Goal: Task Accomplishment & Management: Use online tool/utility

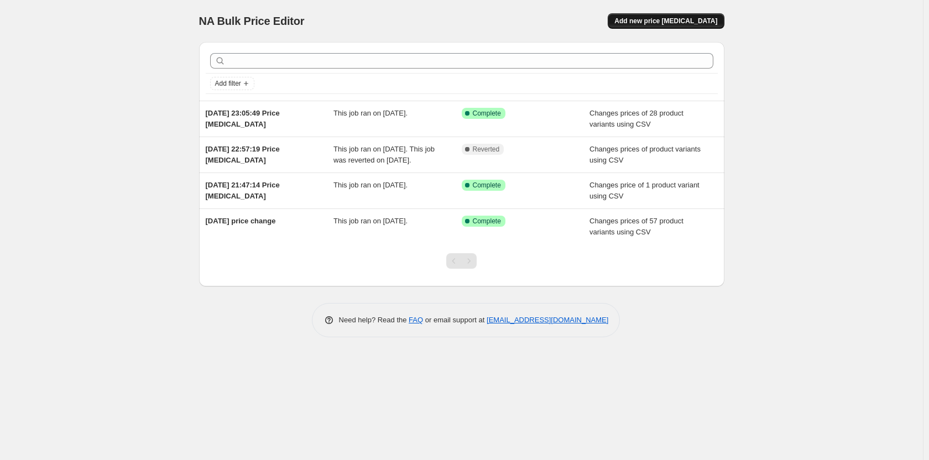
click at [655, 19] on span "Add new price [MEDICAL_DATA]" at bounding box center [665, 21] width 103 height 9
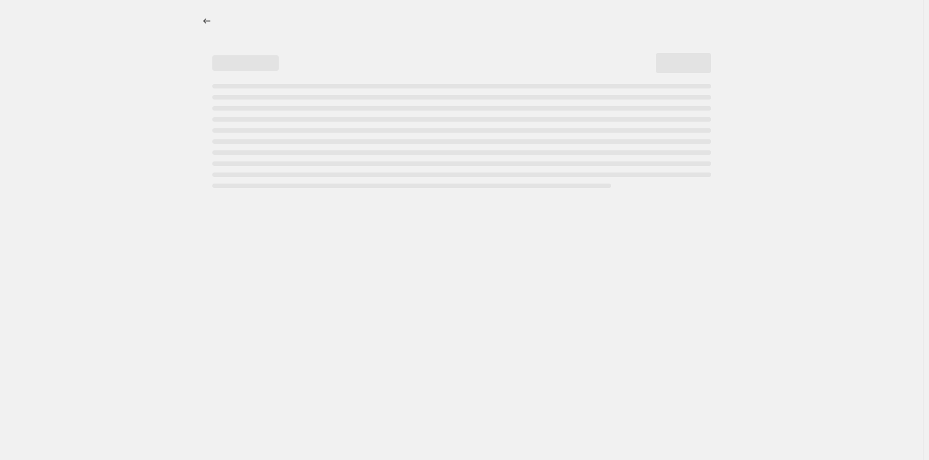
select select "percentage"
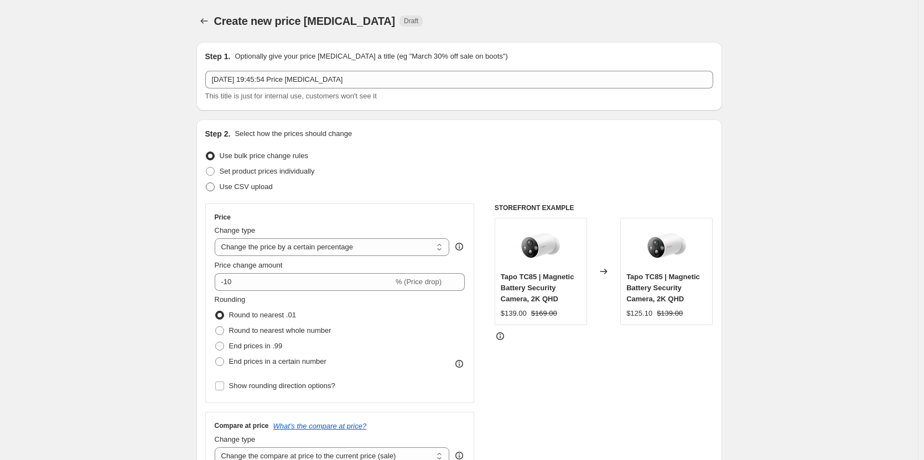
click at [239, 190] on span "Use CSV upload" at bounding box center [246, 186] width 53 height 8
click at [206, 183] on input "Use CSV upload" at bounding box center [206, 182] width 1 height 1
radio input "true"
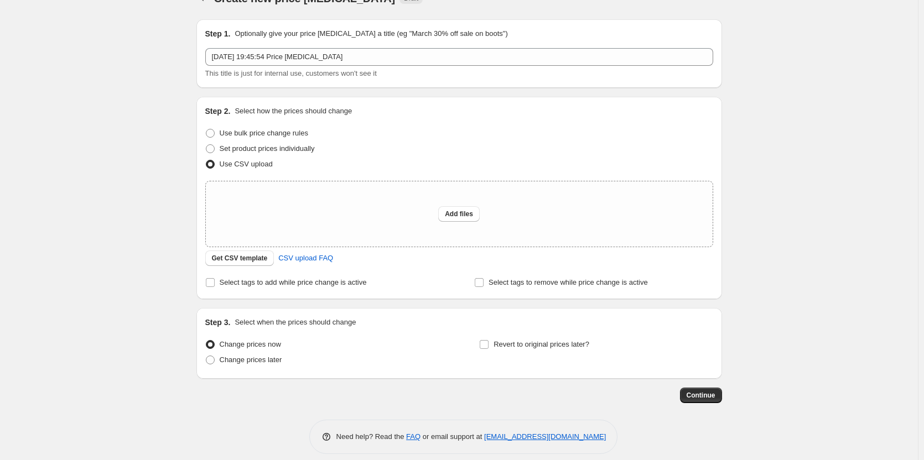
scroll to position [33, 0]
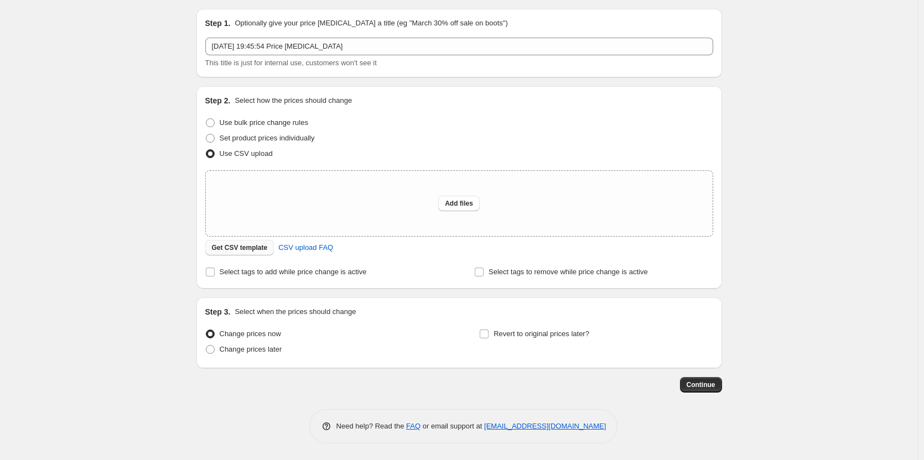
click at [239, 247] on span "Get CSV template" at bounding box center [240, 247] width 56 height 9
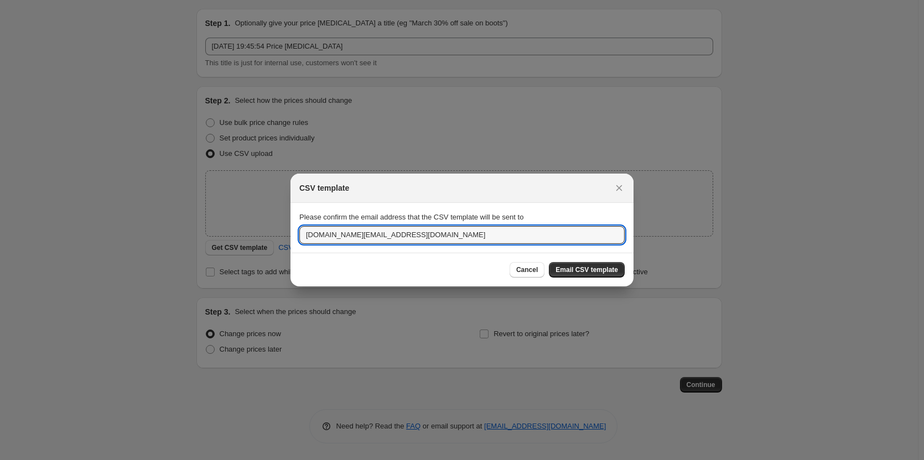
drag, startPoint x: 353, startPoint y: 233, endPoint x: 291, endPoint y: 236, distance: 62.6
click at [291, 236] on section "Please confirm the email address that the CSV template will be sent to ecommerc…" at bounding box center [461, 228] width 343 height 50
type input "warren.cao@tp-link.com"
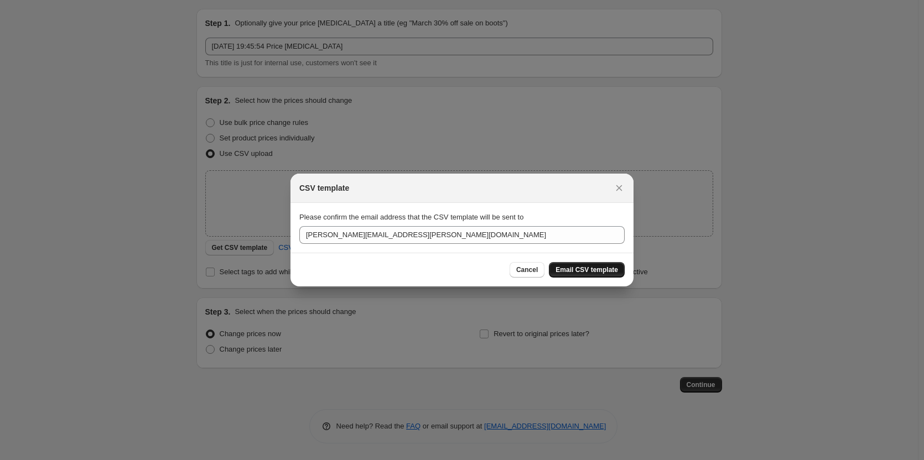
click at [596, 274] on span "Email CSV template" at bounding box center [586, 269] width 62 height 9
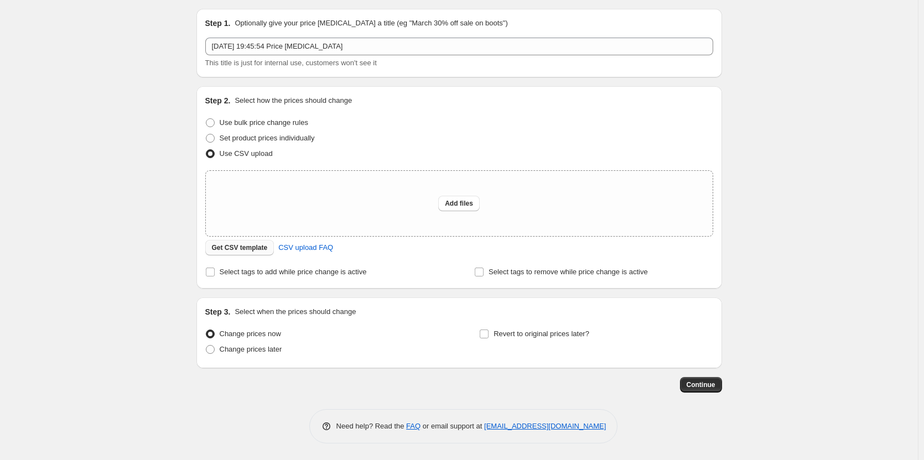
click at [236, 253] on button "Get CSV template" at bounding box center [239, 247] width 69 height 15
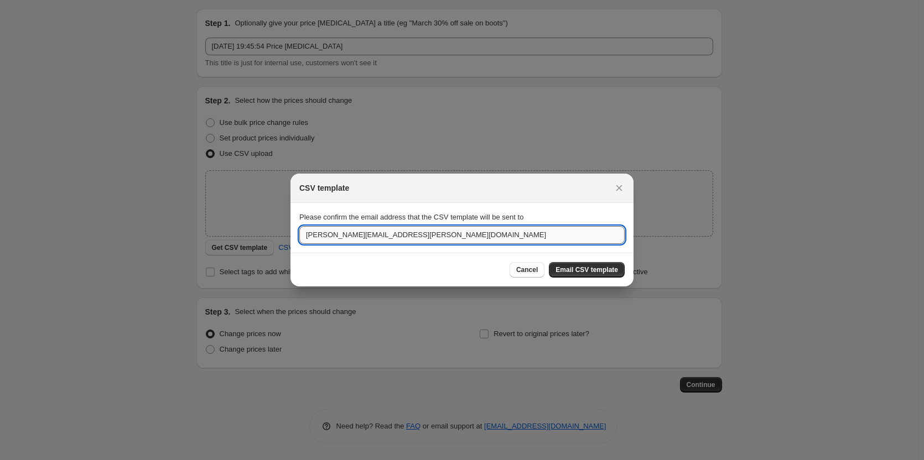
drag, startPoint x: 352, startPoint y: 237, endPoint x: 361, endPoint y: 238, distance: 9.5
click at [352, 237] on input "warren.cao@tp-link.com" at bounding box center [461, 235] width 325 height 18
click at [588, 270] on span "Email CSV template" at bounding box center [586, 269] width 62 height 9
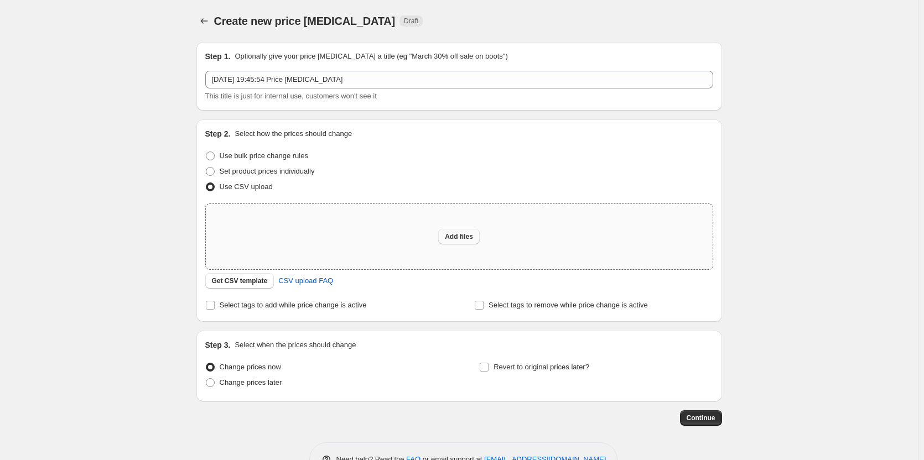
click at [458, 236] on span "Add files" at bounding box center [459, 236] width 28 height 9
type input "C:\fakepath\9.1日调价.csv"
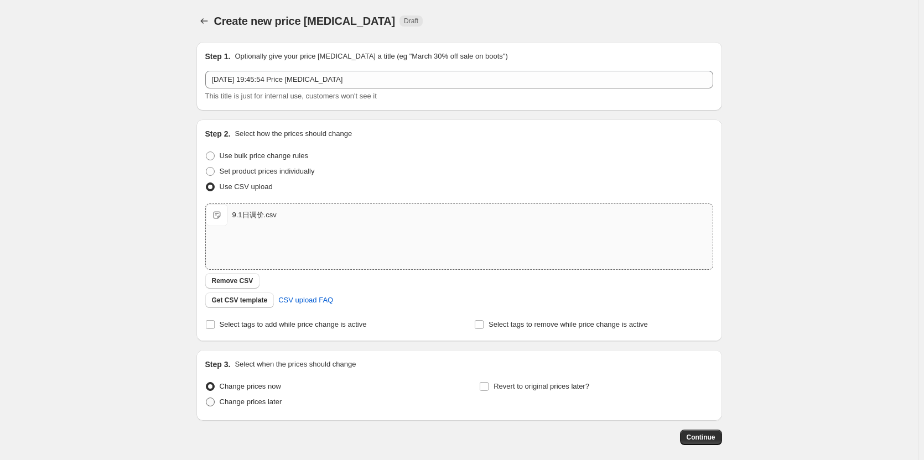
drag, startPoint x: 230, startPoint y: 404, endPoint x: 256, endPoint y: 408, distance: 26.3
click at [230, 404] on span "Change prices later" at bounding box center [251, 402] width 62 height 8
click at [206, 398] on input "Change prices later" at bounding box center [206, 398] width 1 height 1
radio input "true"
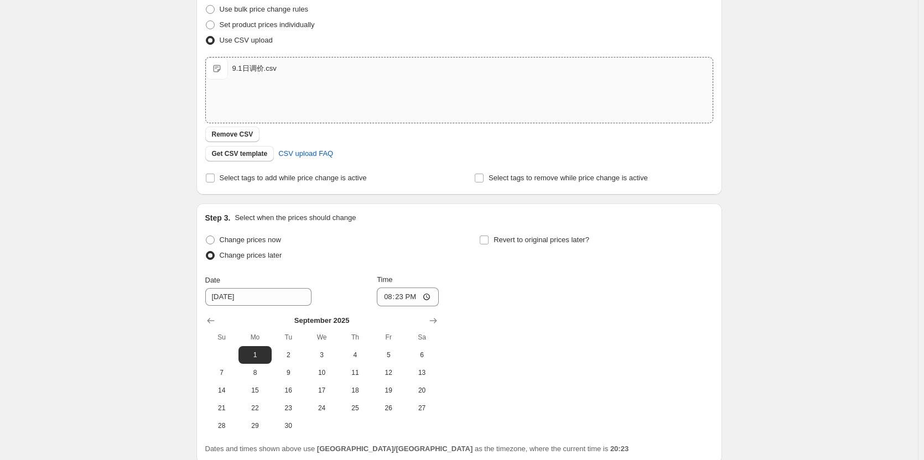
scroll to position [242, 0]
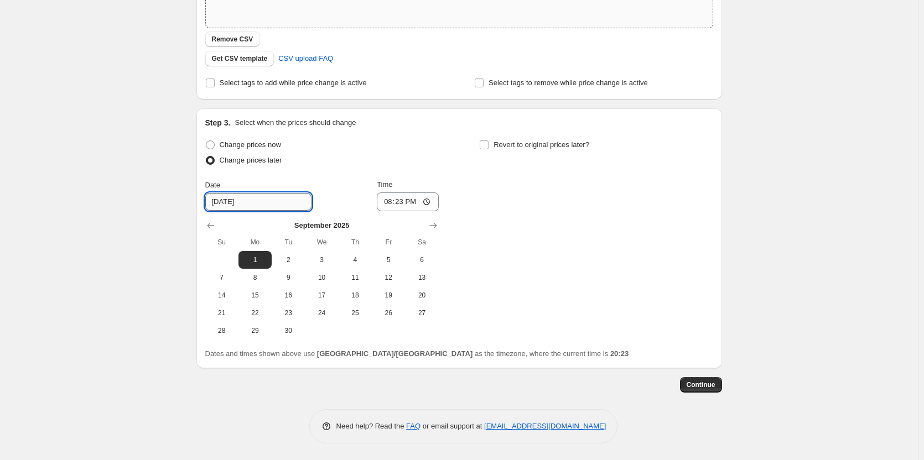
click at [263, 202] on input "9/1/2025" at bounding box center [258, 202] width 106 height 18
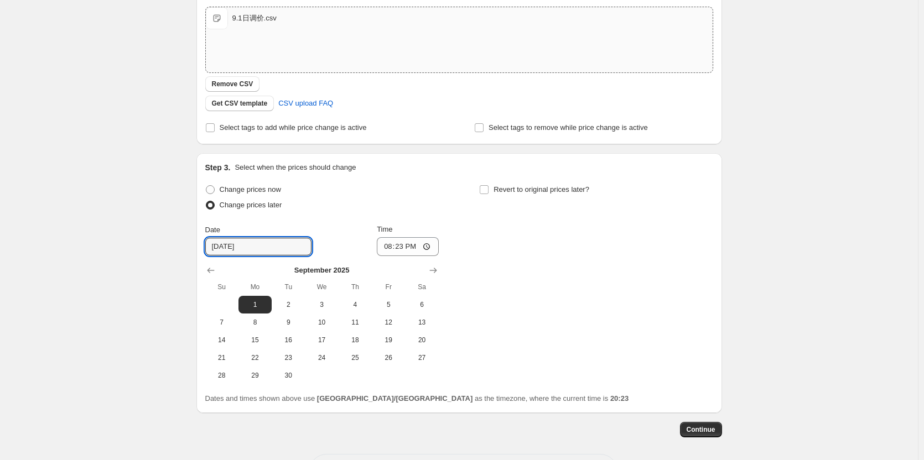
scroll to position [186, 0]
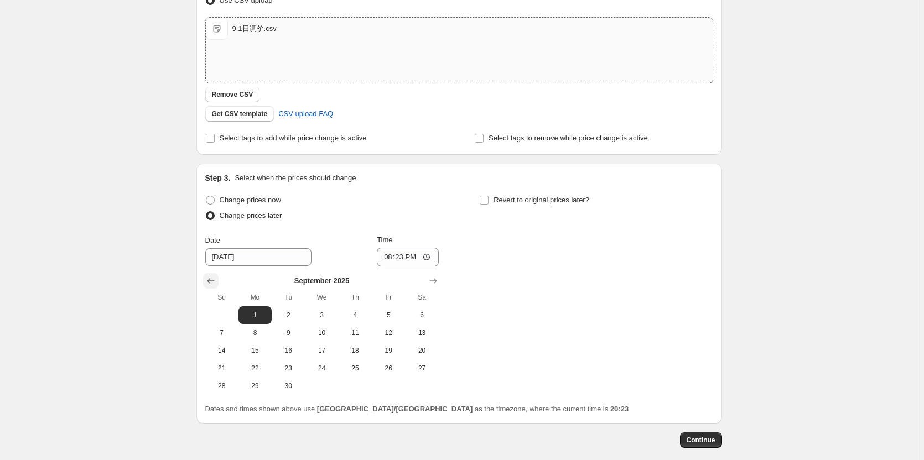
click at [213, 280] on icon "Show previous month, August 2025" at bounding box center [210, 280] width 11 height 11
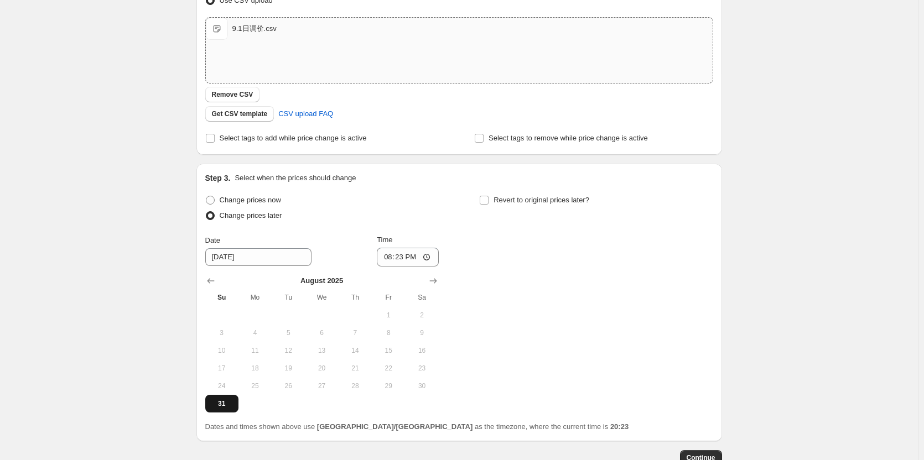
click at [228, 401] on span "31" at bounding box center [222, 403] width 24 height 9
type input "8/31/2025"
click at [426, 256] on input "20:23" at bounding box center [408, 257] width 62 height 19
type input "23:59"
click at [501, 261] on div "Change prices now Change prices later Date 8/31/2025 Time 23:59 August 2025 Su …" at bounding box center [459, 302] width 508 height 220
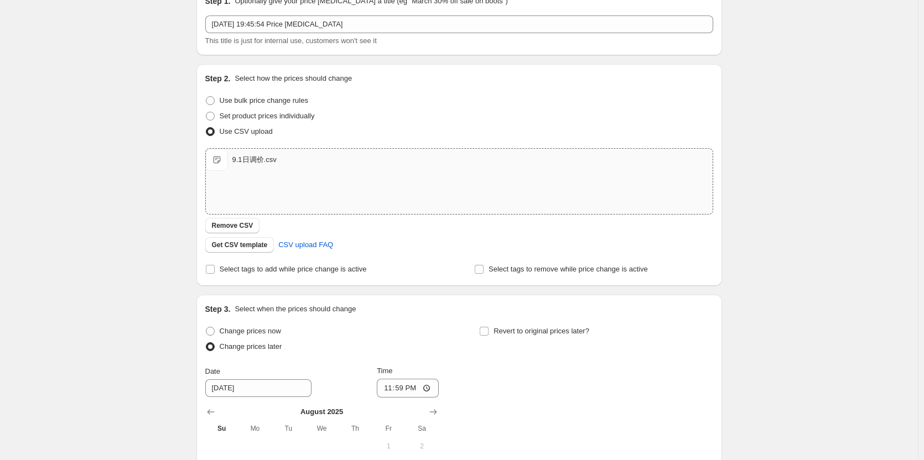
scroll to position [0, 0]
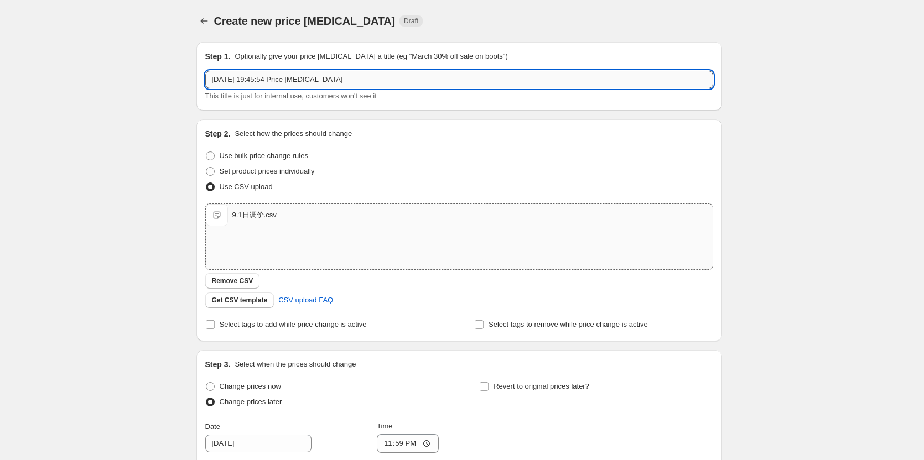
click at [355, 79] on input "31 Aug 2025, 19:45:54 Price change job" at bounding box center [459, 80] width 508 height 18
drag, startPoint x: 349, startPoint y: 76, endPoint x: 225, endPoint y: 77, distance: 123.9
click at [225, 77] on input "31 Aug 2025, 19:45:54 Price change job" at bounding box center [459, 80] width 508 height 18
click at [243, 77] on input "31 Aug 2025, 19:45:54 Price change job" at bounding box center [459, 80] width 508 height 18
drag, startPoint x: 236, startPoint y: 78, endPoint x: 207, endPoint y: 78, distance: 28.2
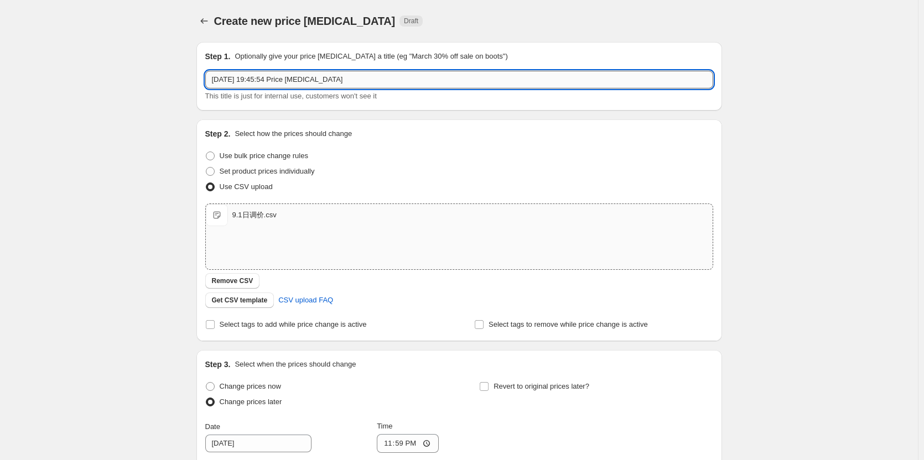
click at [207, 78] on input "31 Aug 2025, 19:45:54 Price change job" at bounding box center [459, 80] width 508 height 18
click at [363, 75] on input "31 Aug 2025, 19:45:54 Price change job" at bounding box center [459, 80] width 508 height 18
click at [805, 188] on div "Create new price change job. This page is ready Create new price change job Dra…" at bounding box center [458, 359] width 917 height 719
click at [418, 76] on input "31 Aug 2025, 19:45:54 Price change job" at bounding box center [459, 80] width 508 height 18
type input "31 Aug 2025, 19:45:54 Price change job - 9.1涨价"
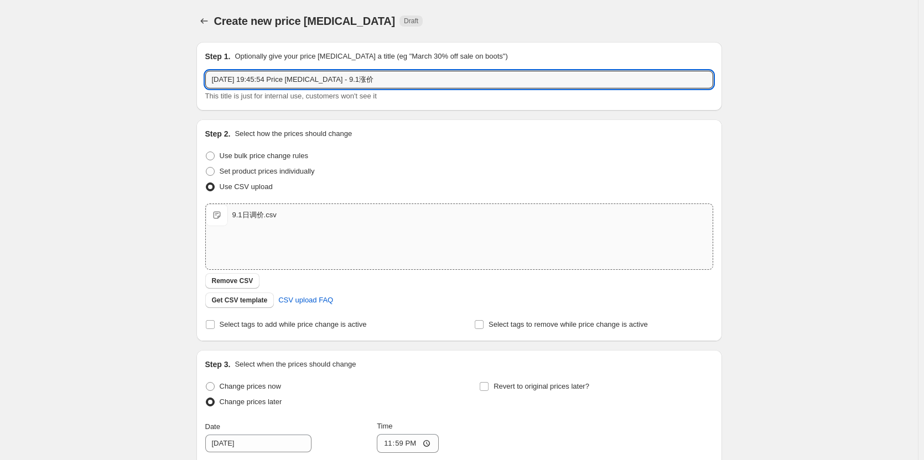
click at [734, 164] on div "Create new price change job. This page is ready Create new price change job Dra…" at bounding box center [459, 359] width 552 height 719
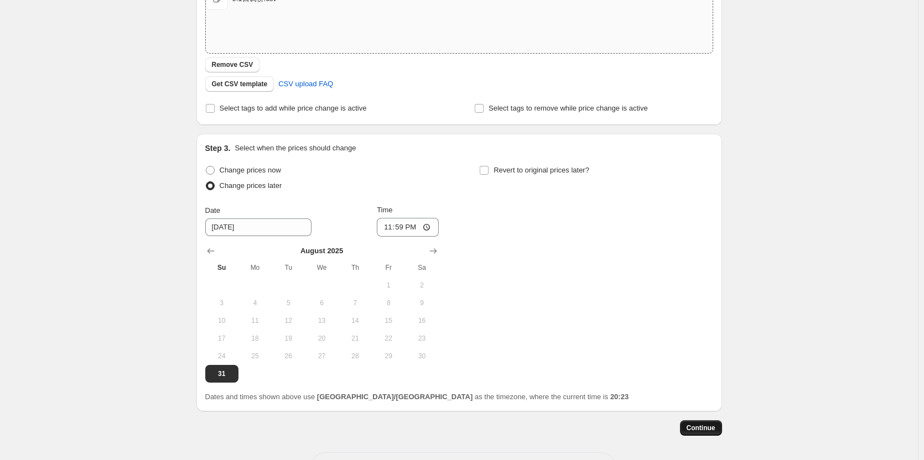
scroll to position [259, 0]
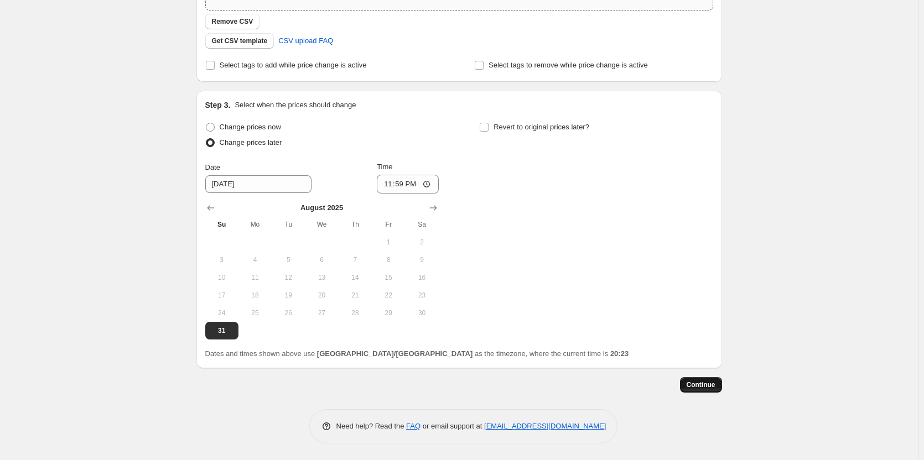
click at [700, 390] on button "Continue" at bounding box center [701, 384] width 42 height 15
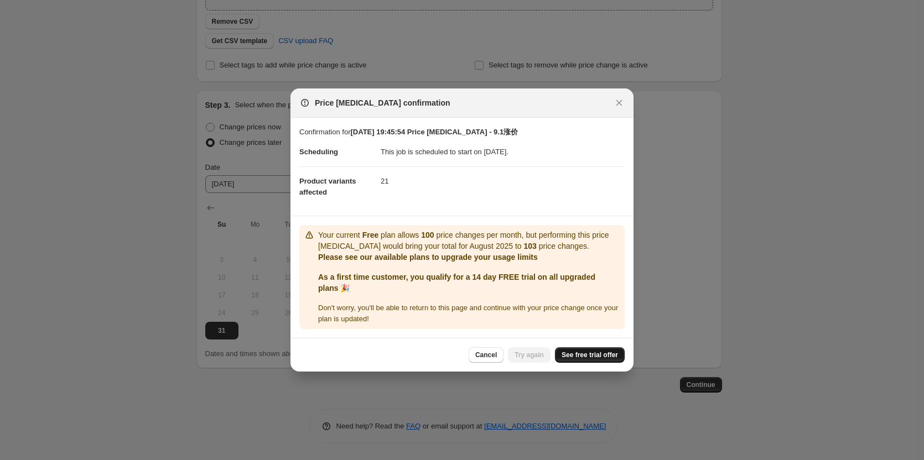
click at [588, 360] on link "See free trial offer" at bounding box center [590, 354] width 70 height 15
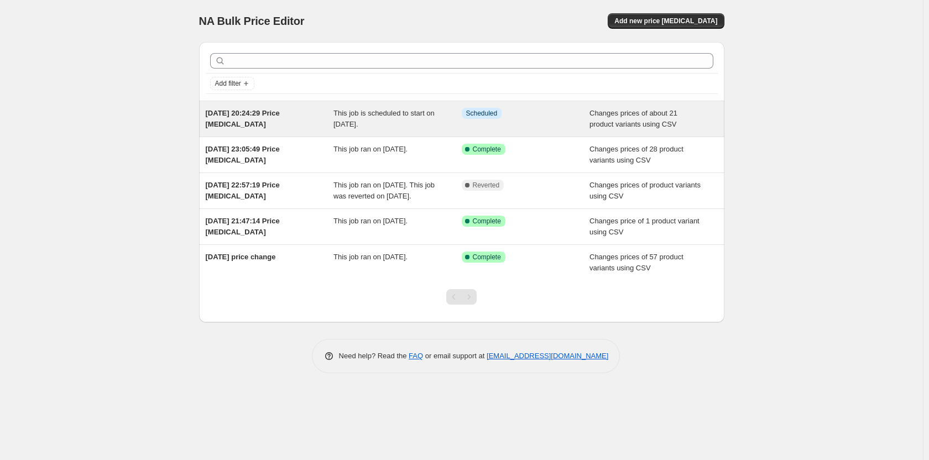
click at [297, 121] on div "31 Aug 2025, 20:24:29 Price change job" at bounding box center [270, 119] width 128 height 22
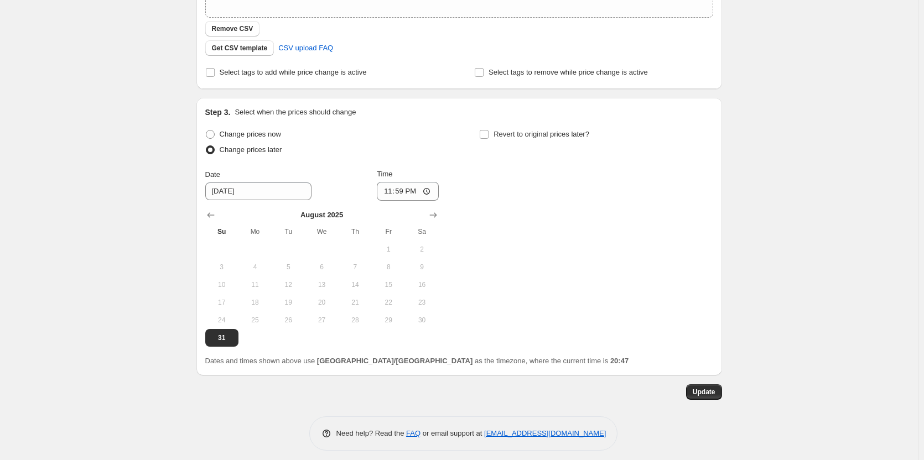
scroll to position [327, 0]
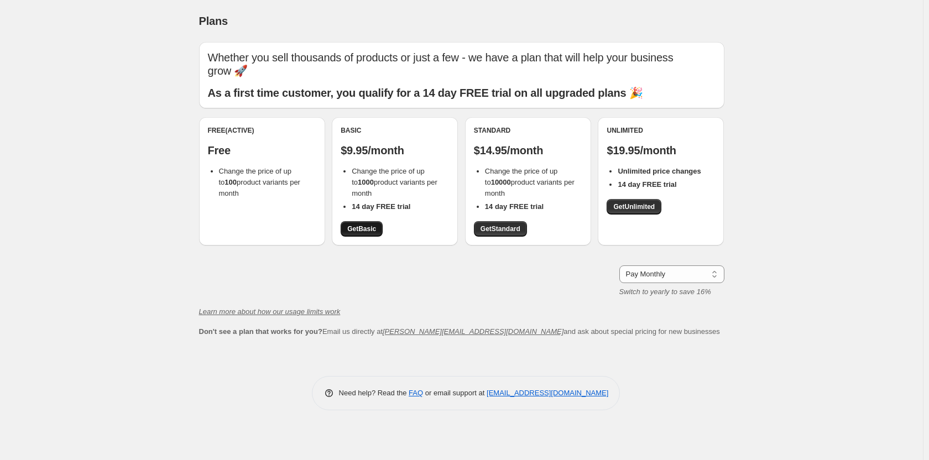
click at [363, 229] on span "Get Basic" at bounding box center [361, 229] width 29 height 9
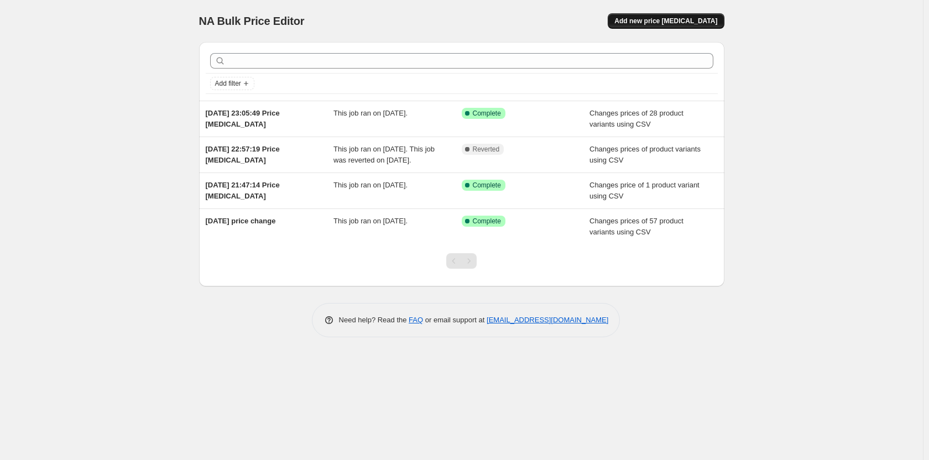
click at [661, 16] on button "Add new price change job" at bounding box center [666, 20] width 116 height 15
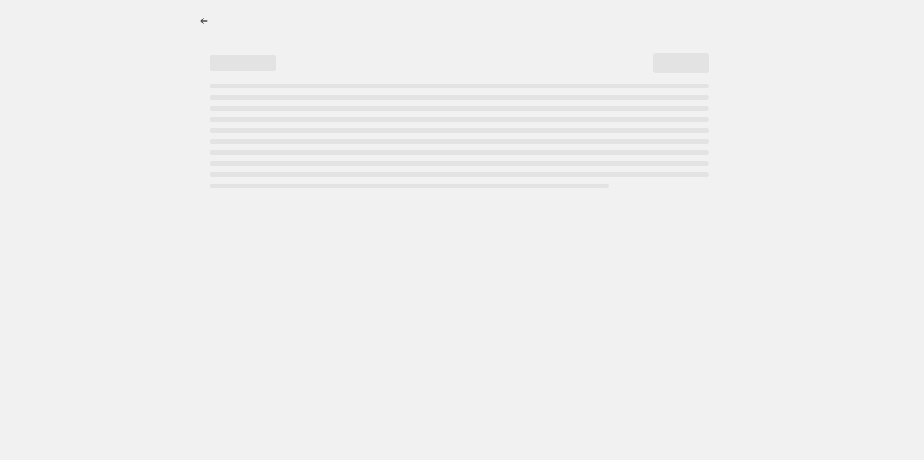
select select "percentage"
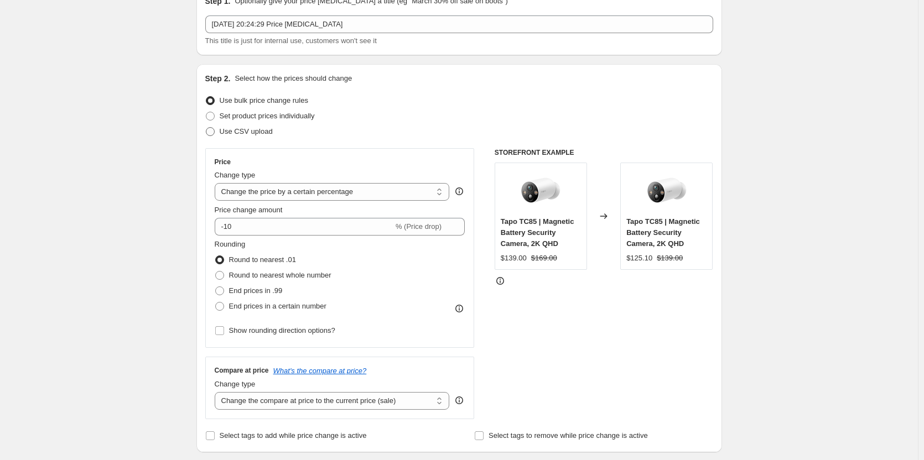
click at [232, 131] on span "Use CSV upload" at bounding box center [246, 131] width 53 height 8
click at [206, 128] on input "Use CSV upload" at bounding box center [206, 127] width 1 height 1
radio input "true"
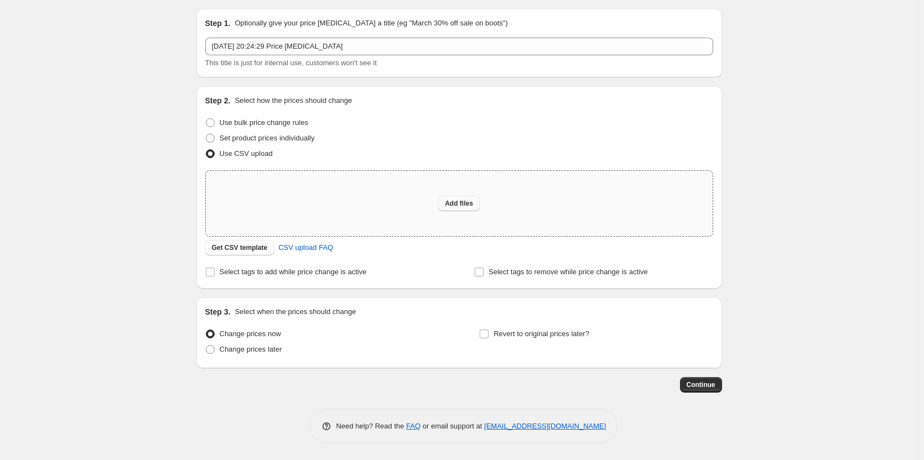
click at [476, 205] on button "Add files" at bounding box center [458, 203] width 41 height 15
type input "C:\fakepath\9.1日调价.csv"
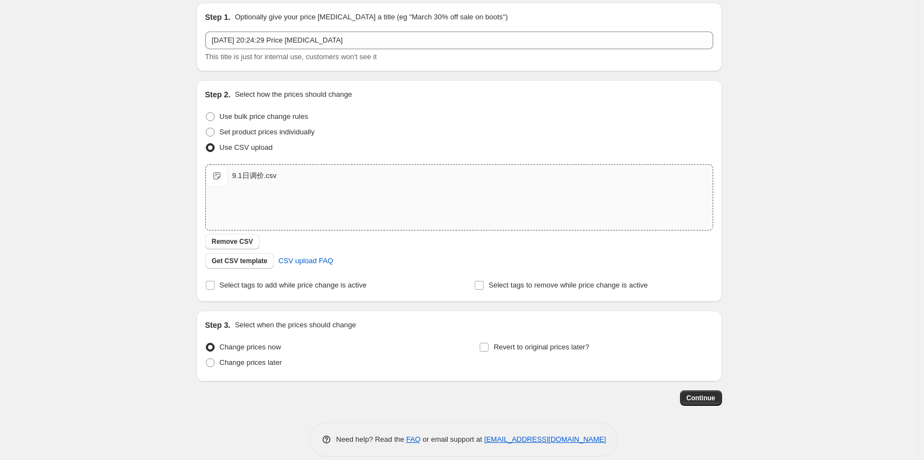
scroll to position [53, 0]
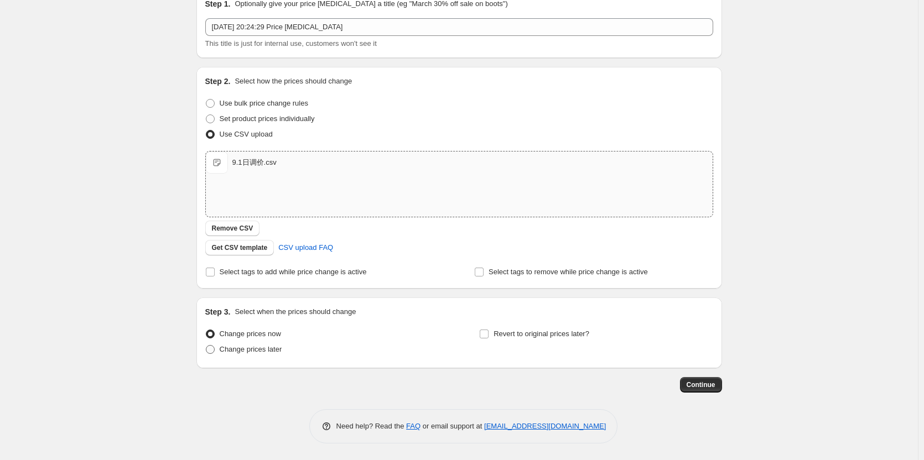
click at [231, 351] on span "Change prices later" at bounding box center [251, 349] width 62 height 8
click at [206, 346] on input "Change prices later" at bounding box center [206, 345] width 1 height 1
radio input "true"
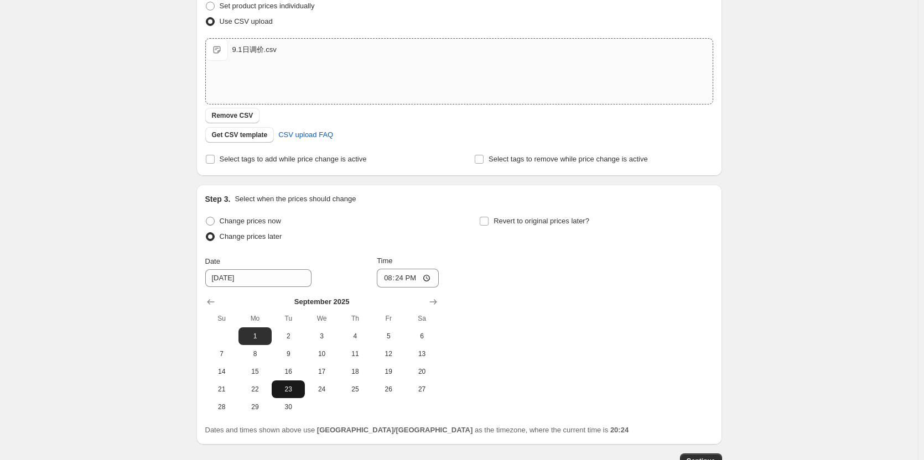
scroll to position [218, 0]
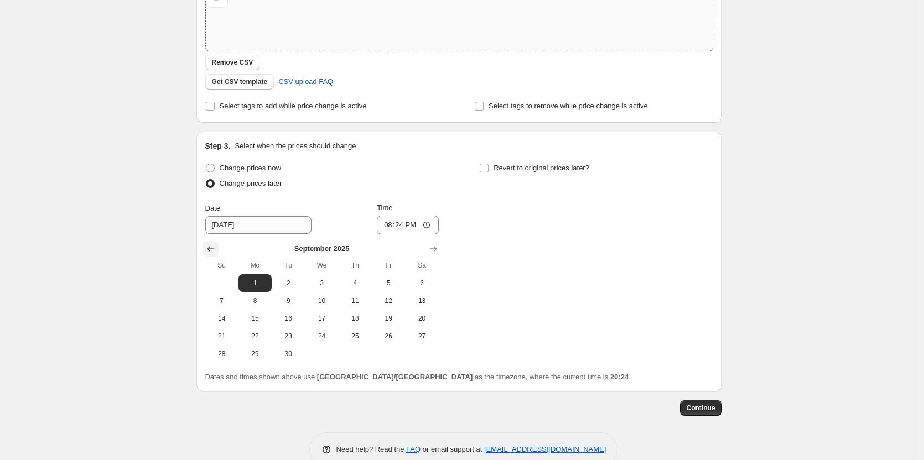
click at [208, 242] on button "Show previous month, August 2025" at bounding box center [210, 248] width 15 height 15
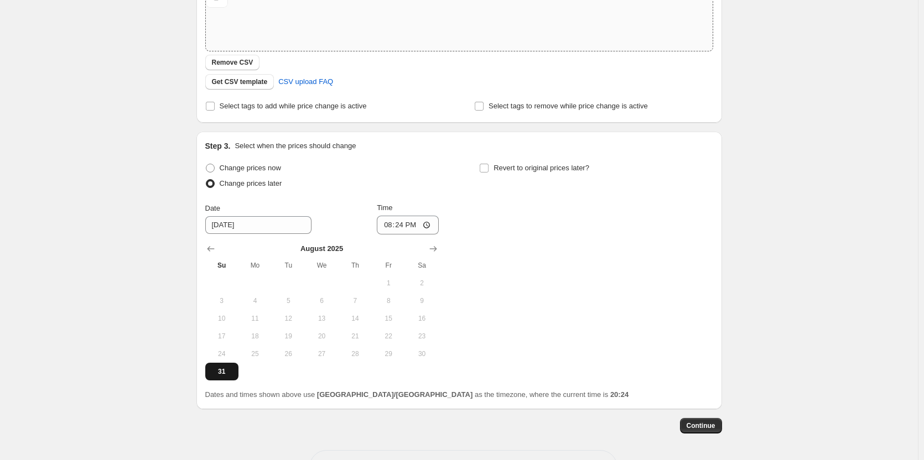
click at [226, 366] on button "31" at bounding box center [221, 372] width 33 height 18
type input "8/31/2025"
click at [412, 227] on input "20:24" at bounding box center [408, 225] width 62 height 19
click at [401, 227] on input "20:24" at bounding box center [408, 225] width 62 height 19
click at [434, 225] on input "20:24" at bounding box center [408, 225] width 62 height 19
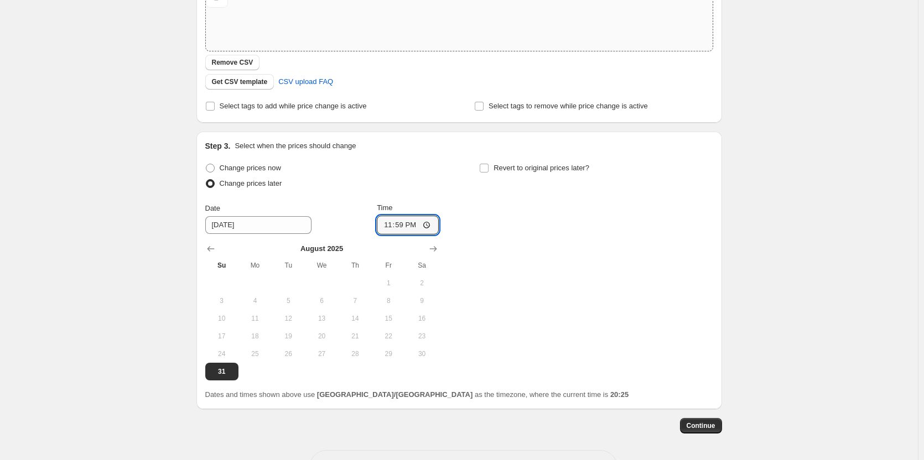
type input "23:59"
click at [561, 277] on div "Change prices now Change prices later Date 8/31/2025 Time 23:59 August 2025 Su …" at bounding box center [459, 270] width 508 height 220
click at [711, 428] on span "Continue" at bounding box center [700, 425] width 29 height 9
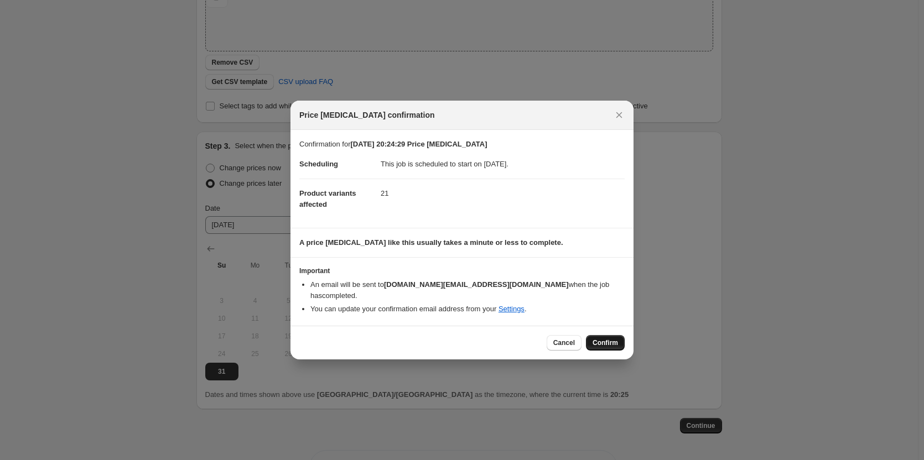
click at [598, 338] on span "Confirm" at bounding box center [604, 342] width 25 height 9
